Goal: Browse casually

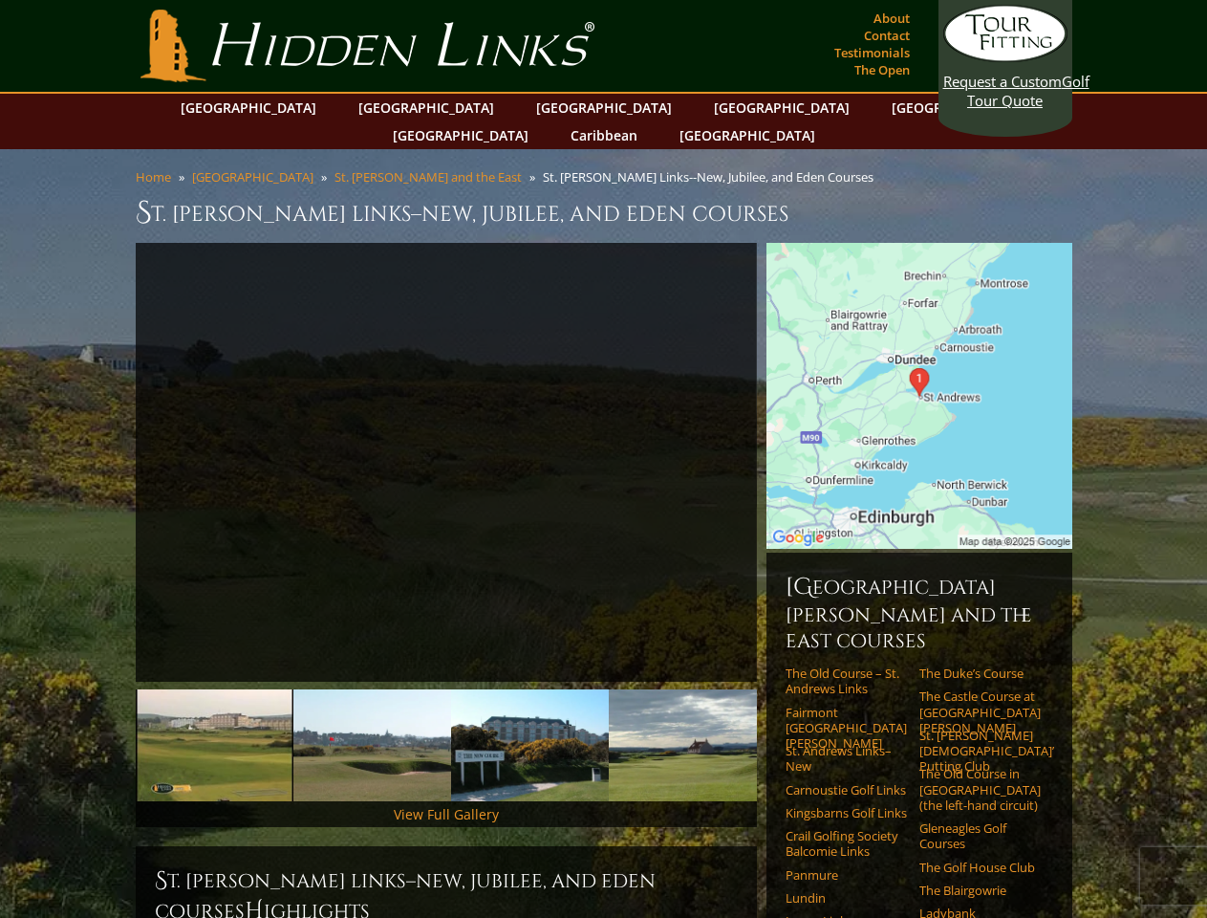
click at [107, 443] on link "Previous" at bounding box center [107, 462] width 38 height 38
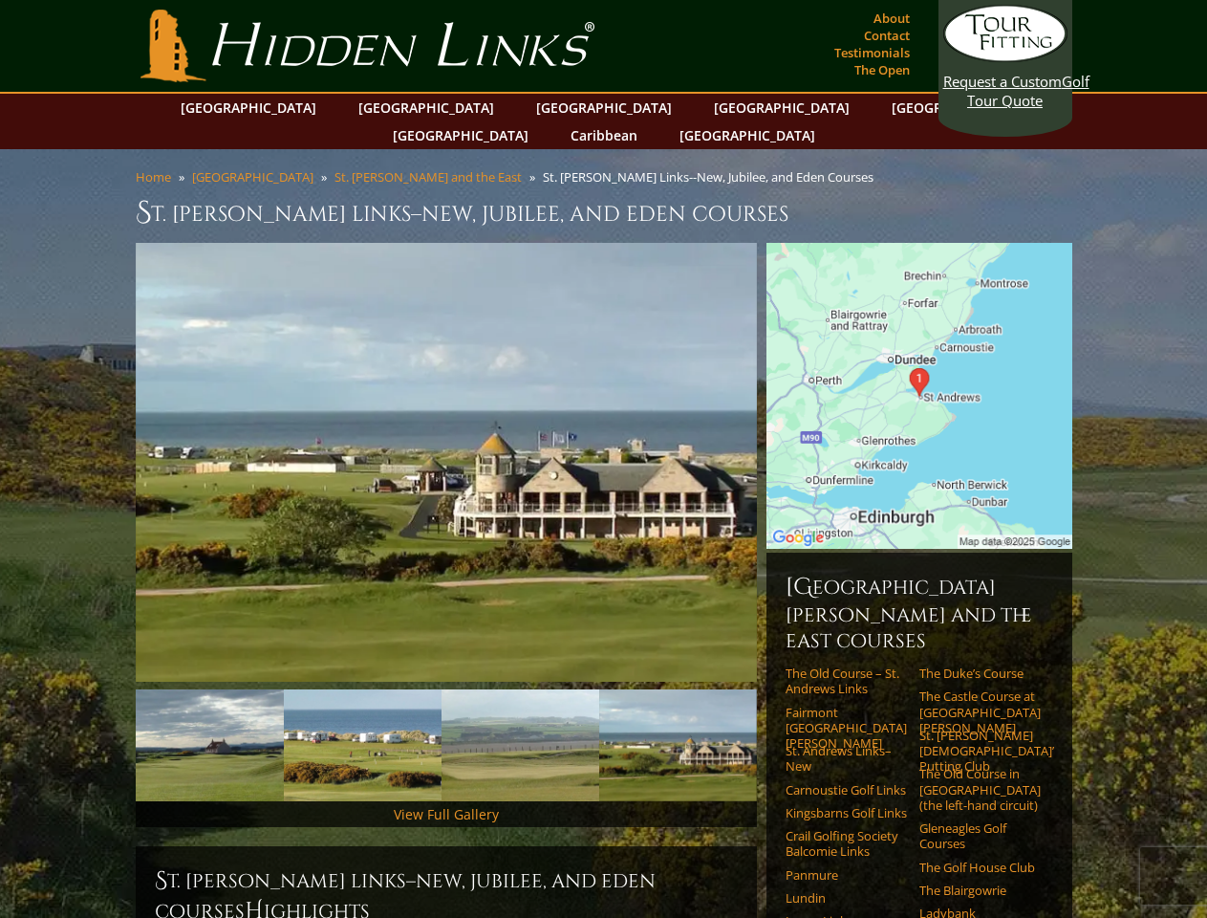
click at [786, 443] on link "Next" at bounding box center [786, 462] width 38 height 38
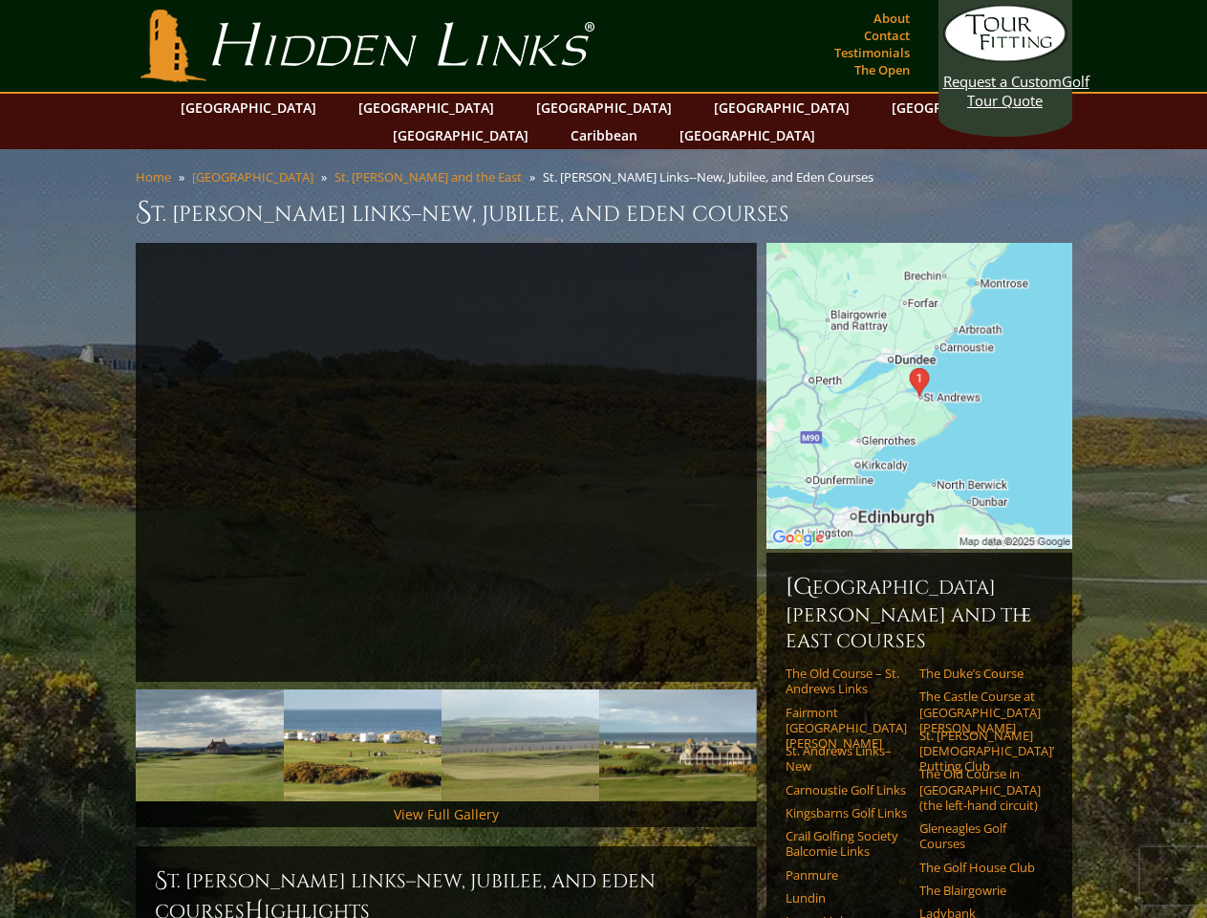
click at [214, 717] on img at bounding box center [205, 745] width 158 height 112
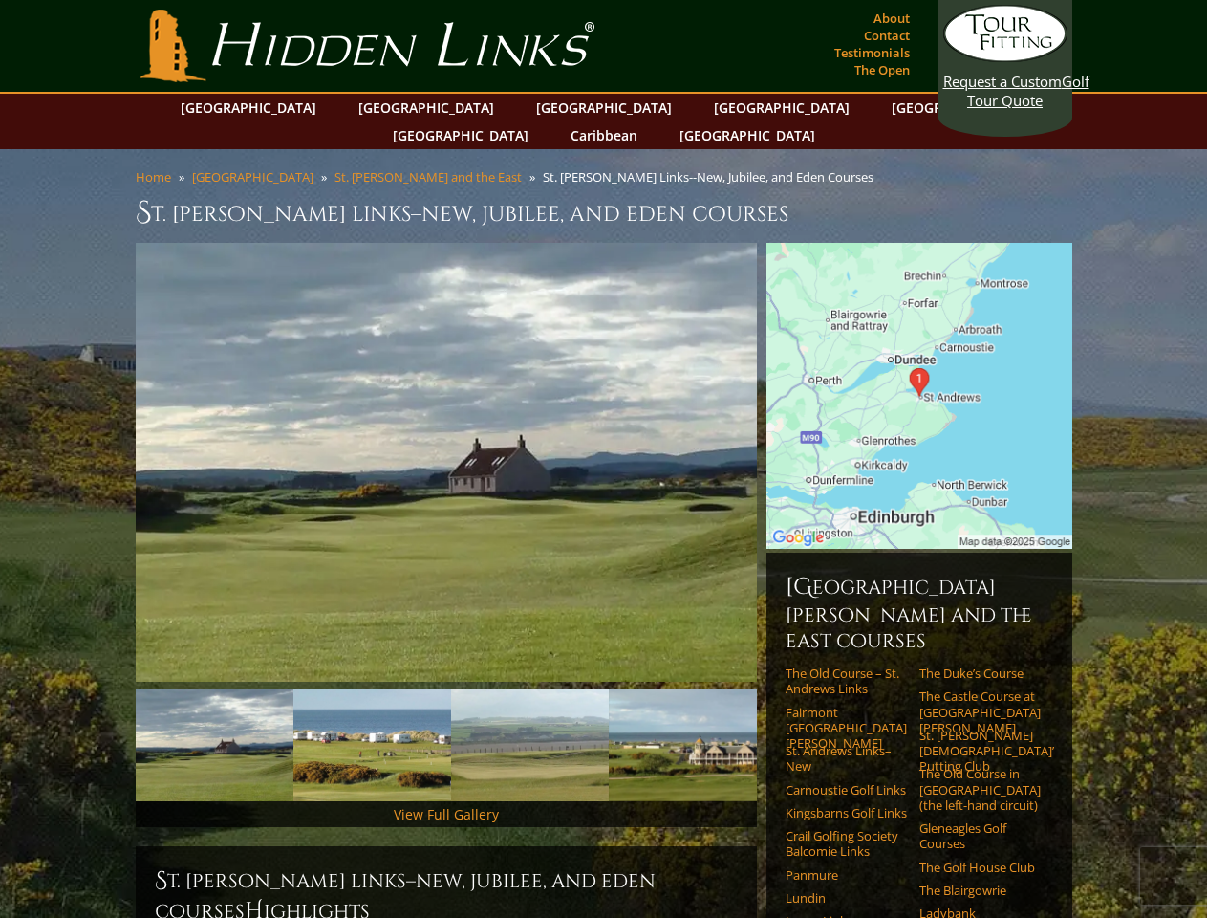
click at [372, 717] on img at bounding box center [372, 745] width 158 height 112
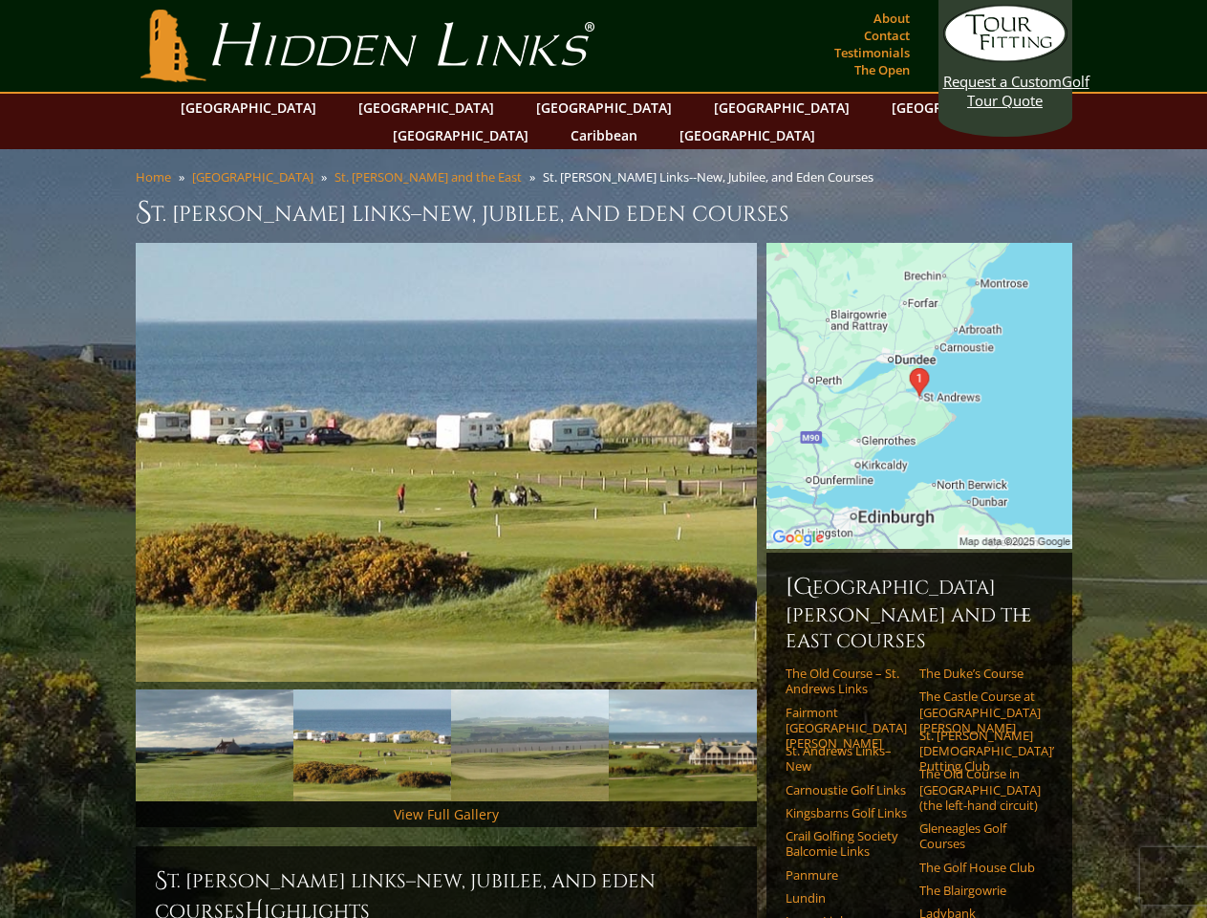
click at [529, 717] on img at bounding box center [530, 745] width 158 height 112
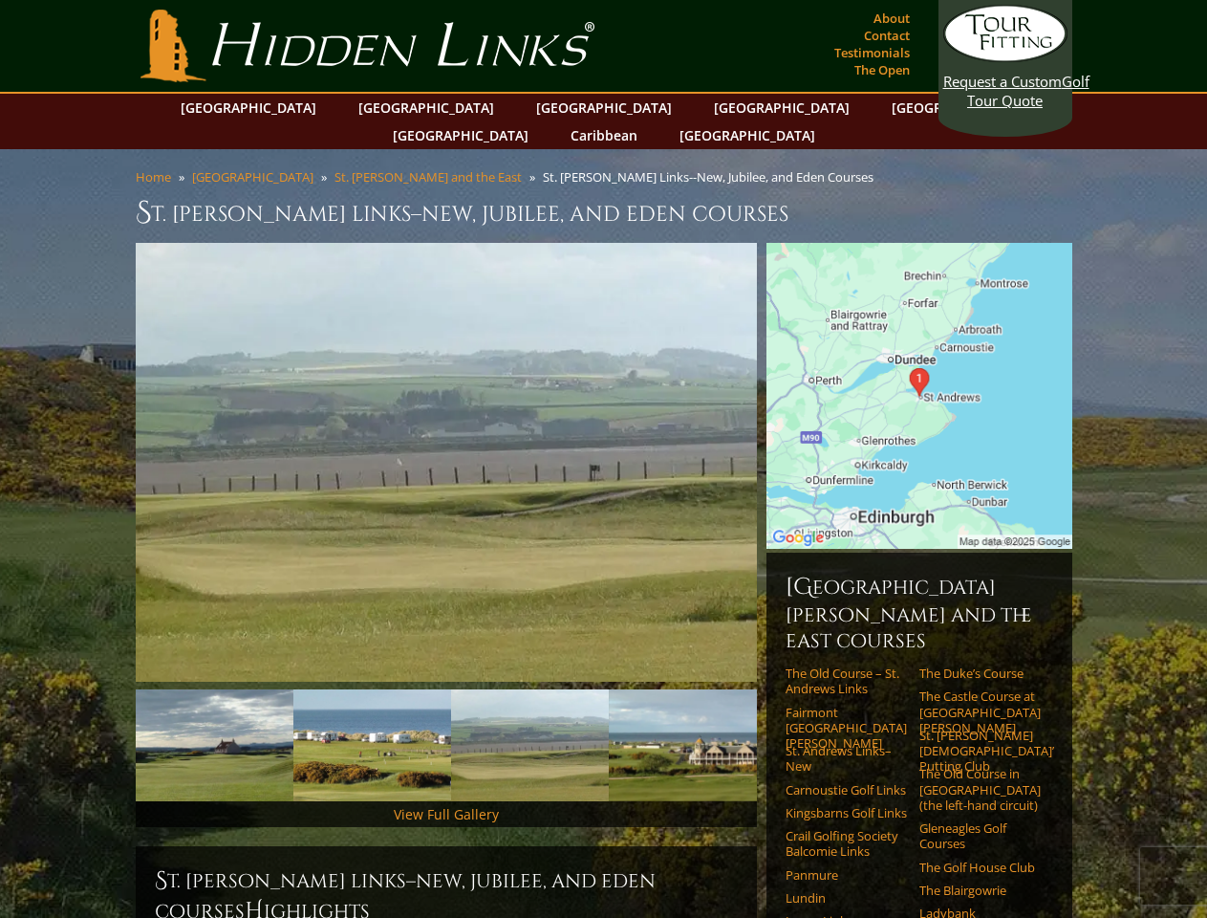
click at [687, 717] on img at bounding box center [688, 745] width 158 height 112
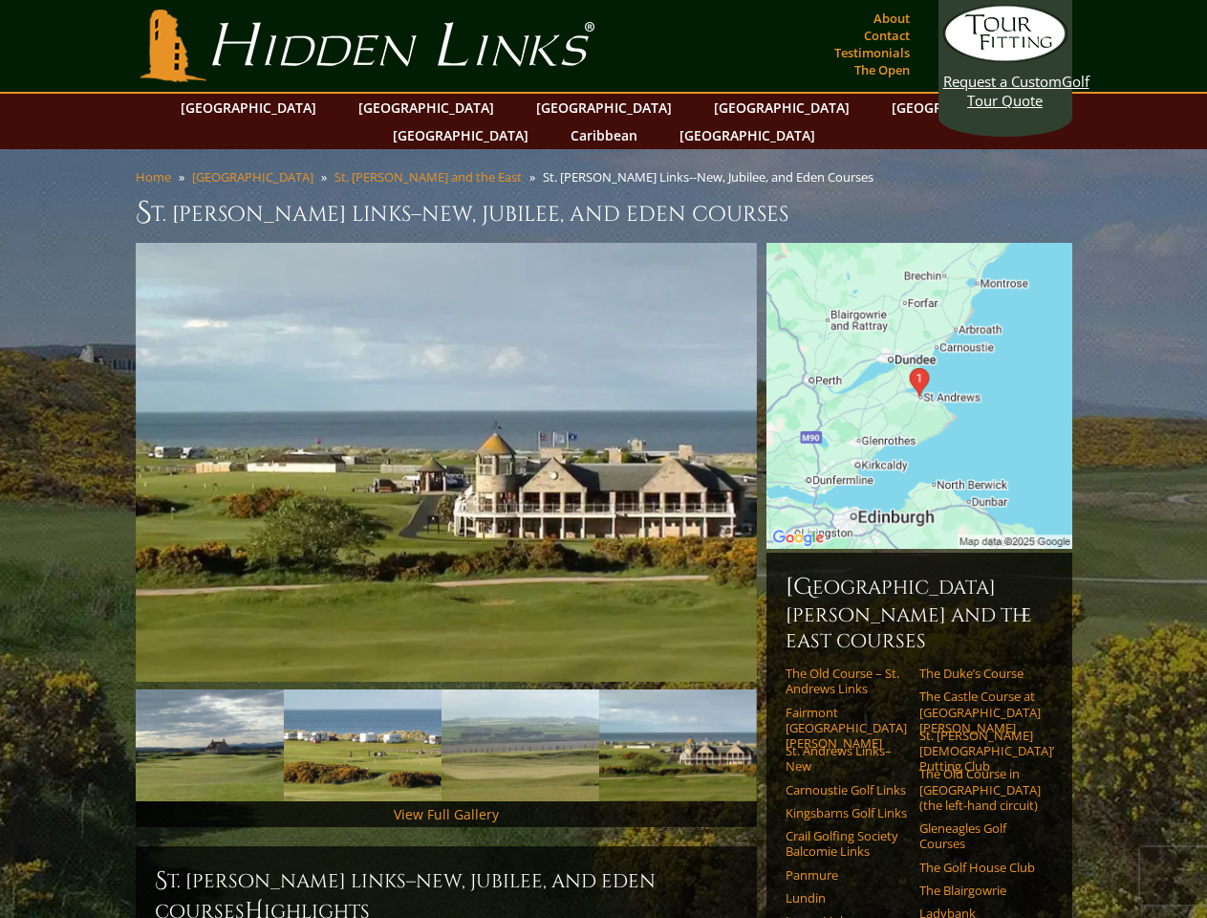
click at [786, 726] on link "Next" at bounding box center [786, 745] width 38 height 38
